Goal: Task Accomplishment & Management: Use online tool/utility

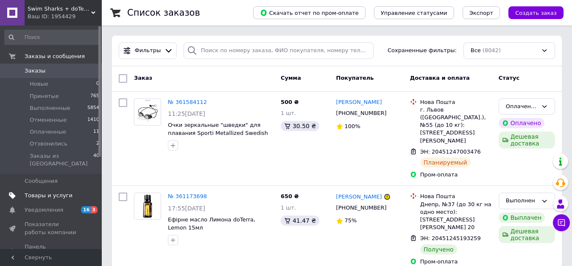
click at [40, 192] on span "Товары и услуги" at bounding box center [49, 196] width 48 height 8
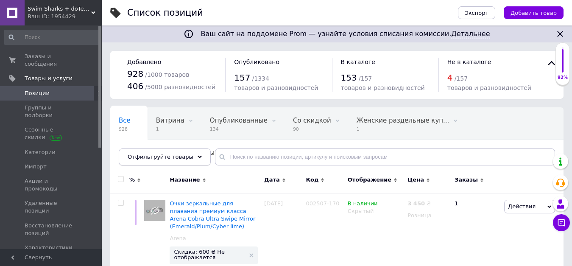
click at [197, 155] on icon at bounding box center [199, 157] width 4 height 4
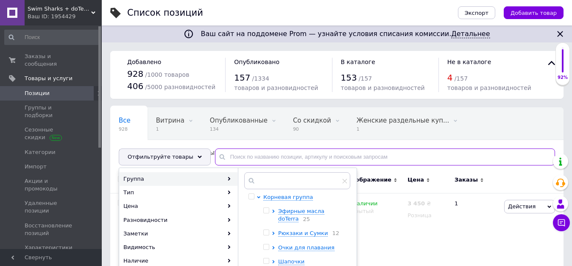
click at [235, 156] on input "text" at bounding box center [385, 156] width 340 height 17
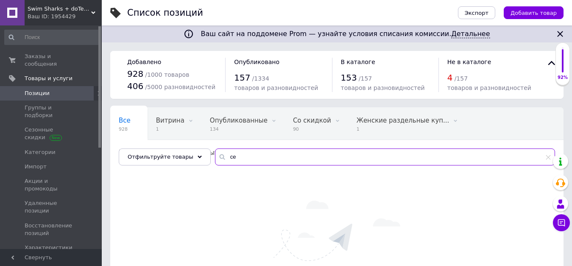
type input "с"
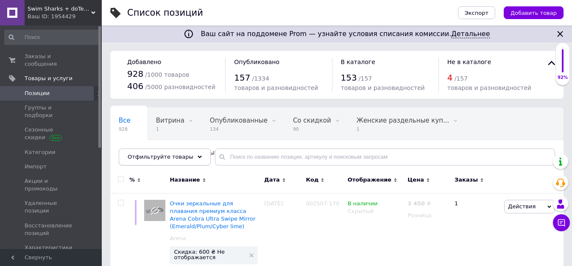
click at [197, 155] on icon at bounding box center [199, 157] width 4 height 4
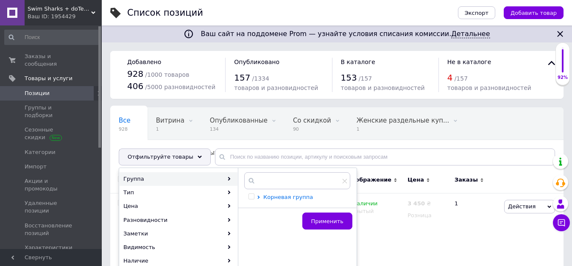
click at [278, 197] on span "Корневая группа" at bounding box center [288, 197] width 50 height 6
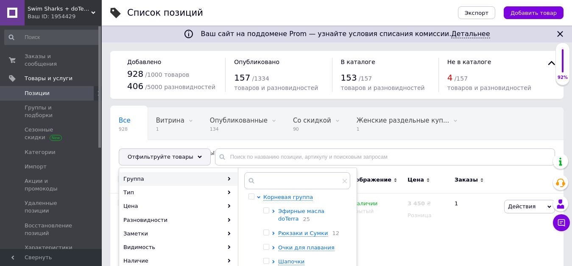
click at [291, 211] on span "Эфирные масла doTerra" at bounding box center [301, 215] width 46 height 14
click at [269, 209] on span at bounding box center [266, 210] width 6 height 6
click at [269, 209] on input "checkbox" at bounding box center [266, 211] width 6 height 6
checkbox input "true"
click at [282, 234] on input "checkbox" at bounding box center [281, 233] width 6 height 6
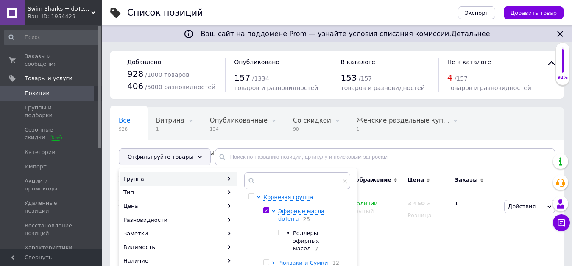
checkbox input "false"
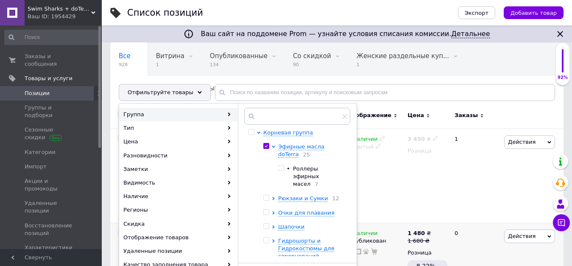
scroll to position [85, 0]
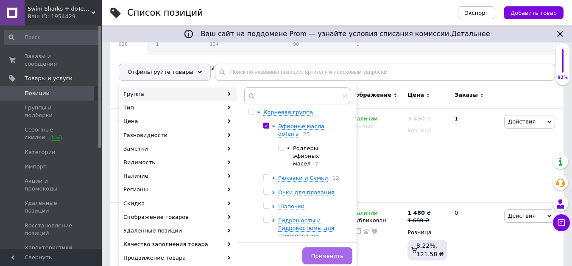
click at [326, 253] on span "Применить" at bounding box center [327, 256] width 32 height 6
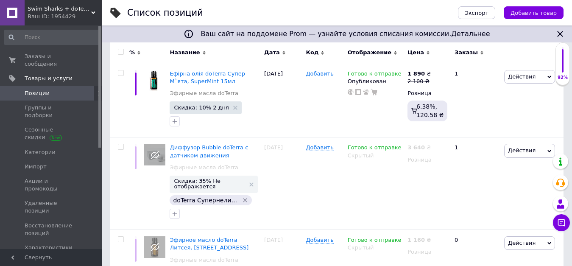
scroll to position [42, 0]
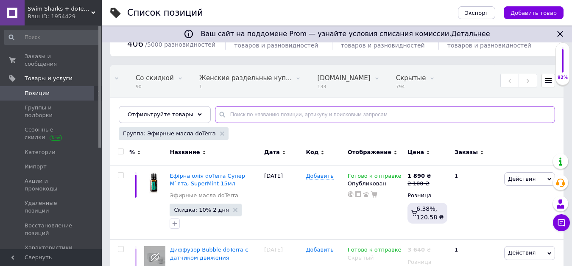
click at [228, 112] on input "text" at bounding box center [385, 114] width 340 height 17
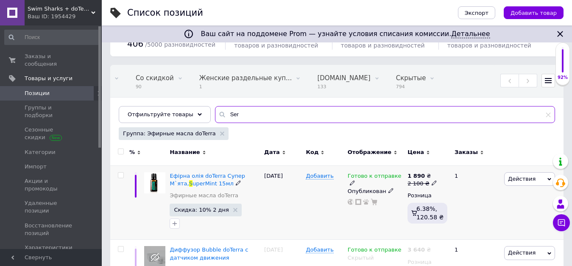
type input "Sere"
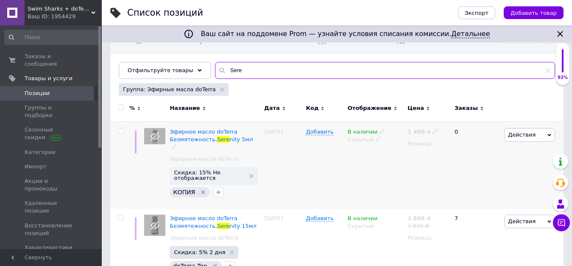
scroll to position [103, 0]
